Goal: Task Accomplishment & Management: Use online tool/utility

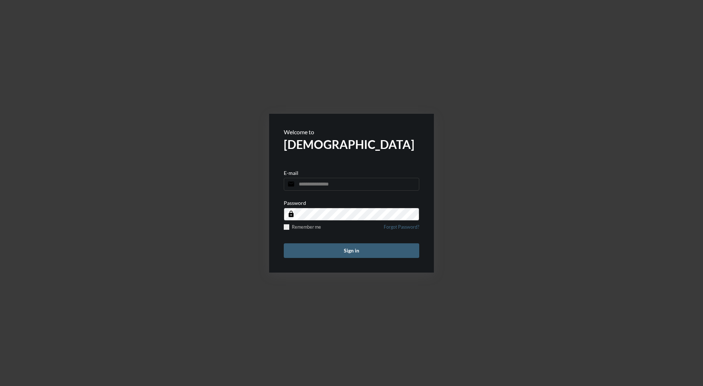
type input "**********"
click at [371, 254] on button "Sign in" at bounding box center [351, 250] width 135 height 15
type input "**********"
click at [356, 254] on button "Sign in" at bounding box center [351, 250] width 135 height 15
